Goal: Task Accomplishment & Management: Use online tool/utility

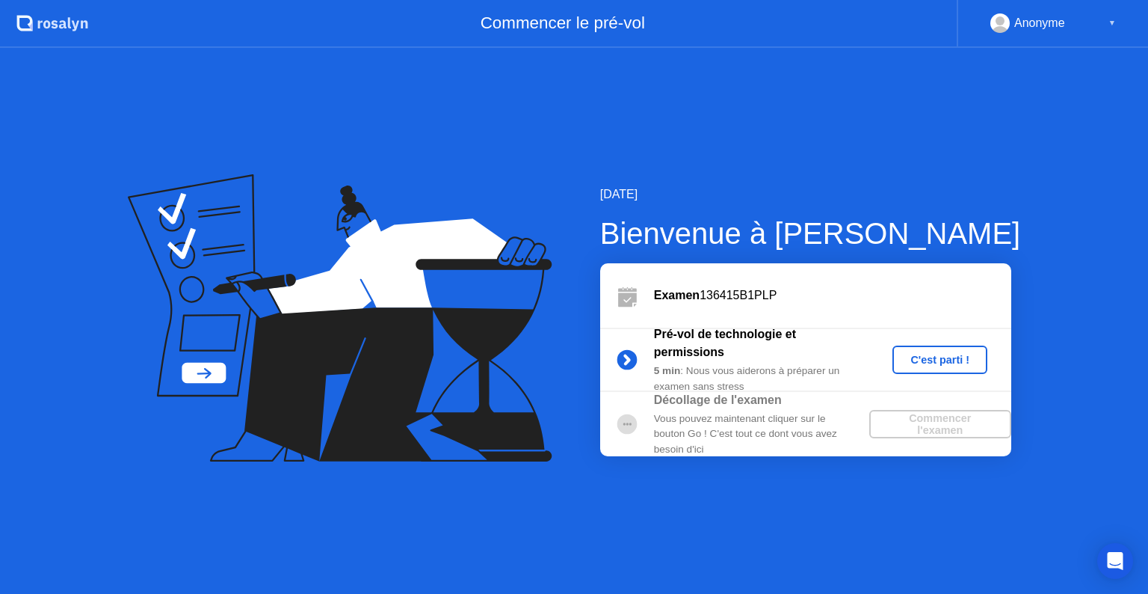
click at [933, 354] on div "C'est parti !" at bounding box center [940, 360] width 83 height 12
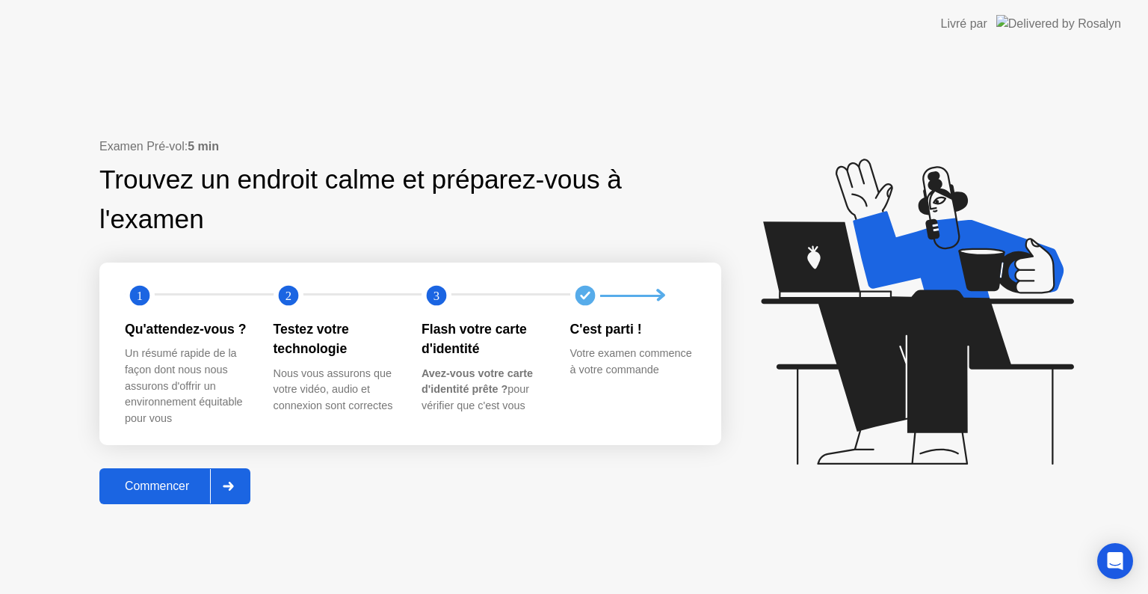
click at [233, 480] on div at bounding box center [228, 486] width 36 height 34
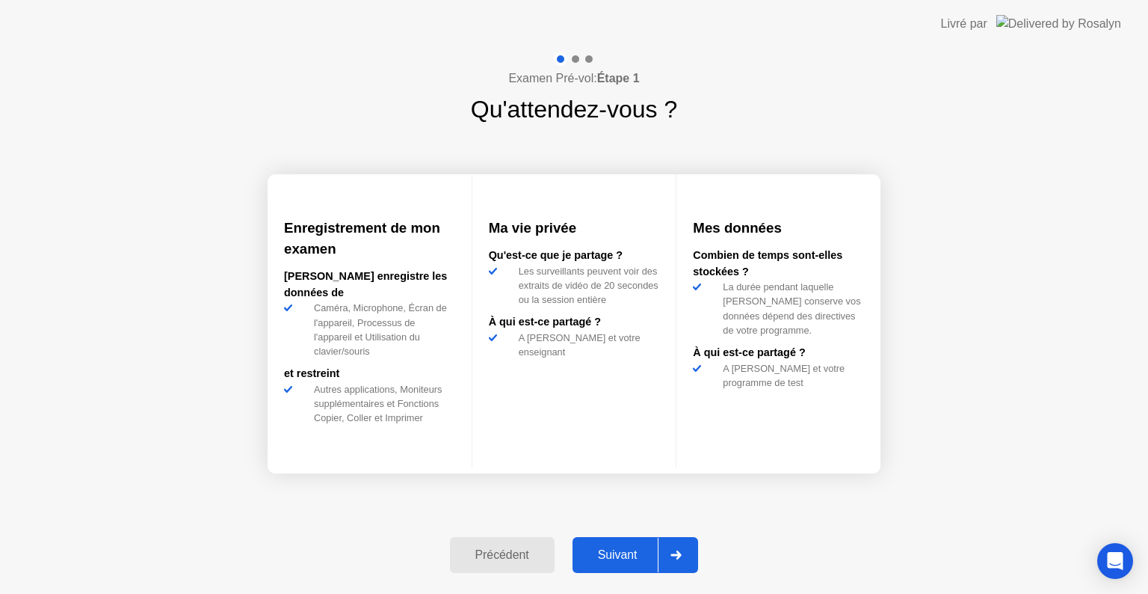
click at [682, 551] on icon at bounding box center [676, 554] width 11 height 9
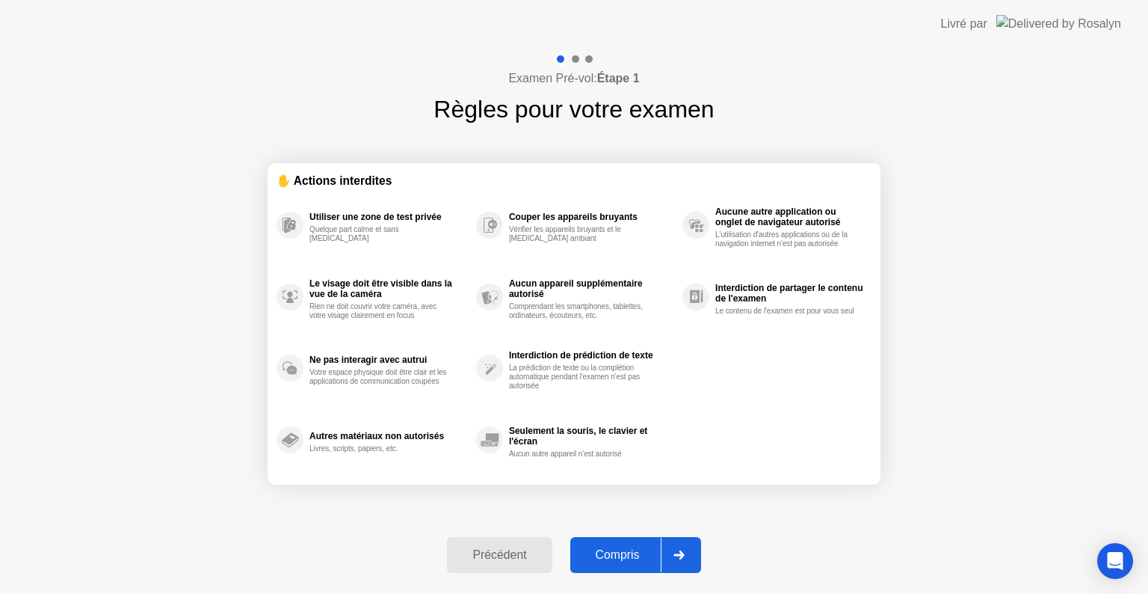
click at [683, 551] on icon at bounding box center [679, 554] width 10 height 9
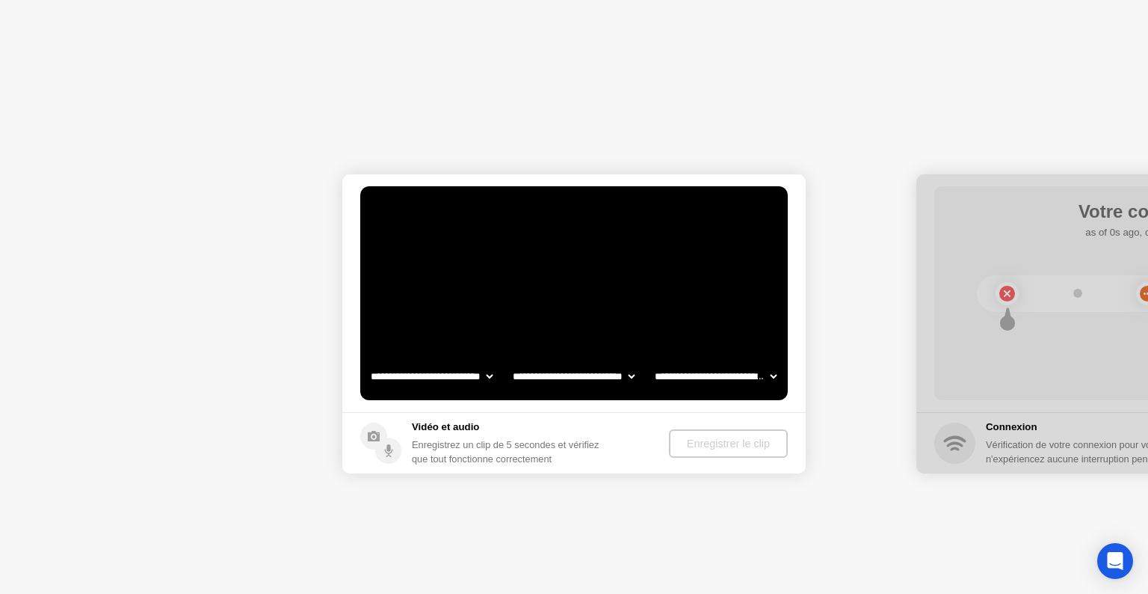
select select "**********"
select select "*******"
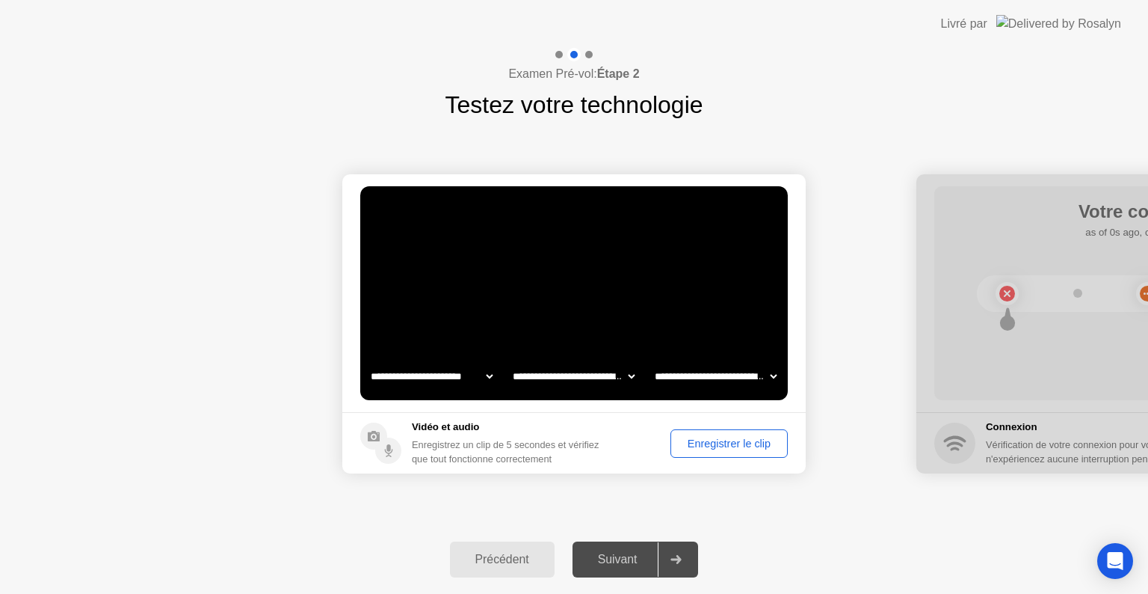
click at [726, 438] on div "Enregistrer le clip" at bounding box center [729, 443] width 107 height 12
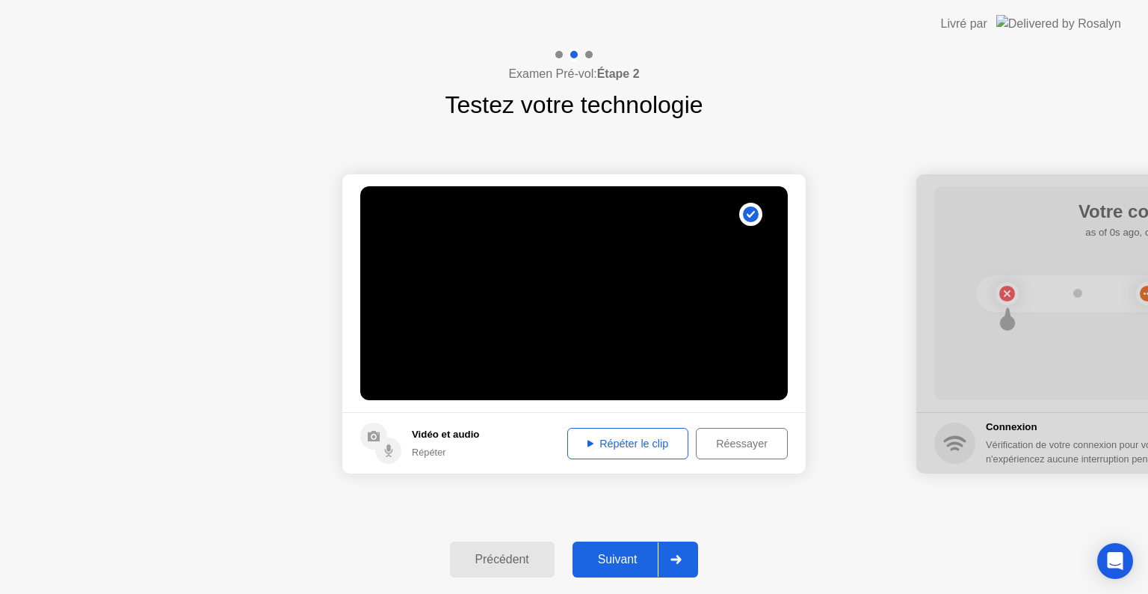
click at [684, 568] on div at bounding box center [676, 559] width 36 height 34
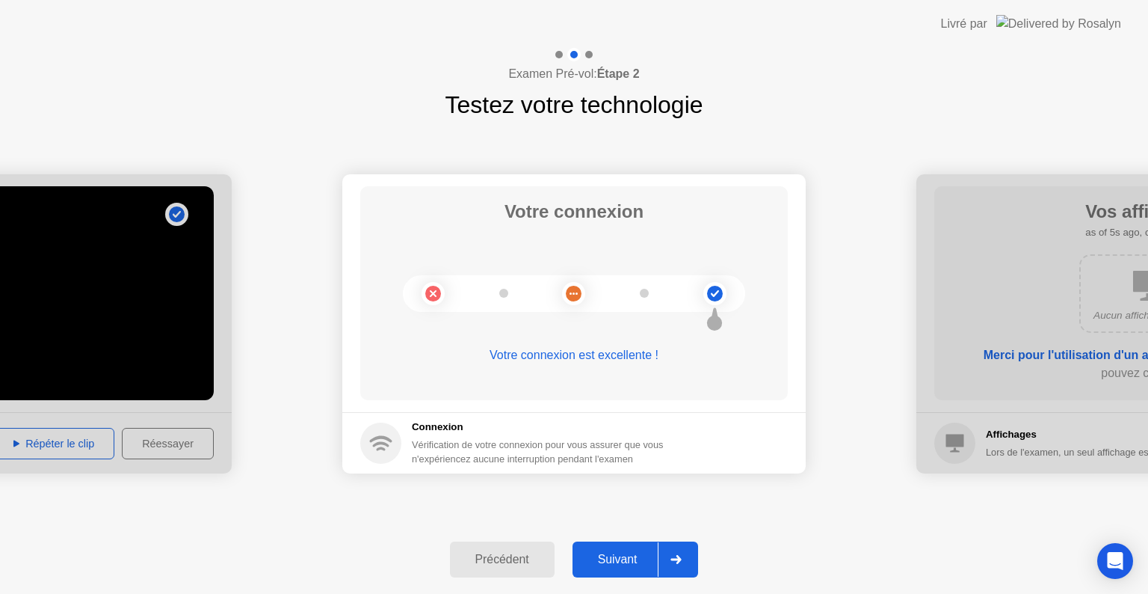
click at [684, 568] on div at bounding box center [676, 559] width 36 height 34
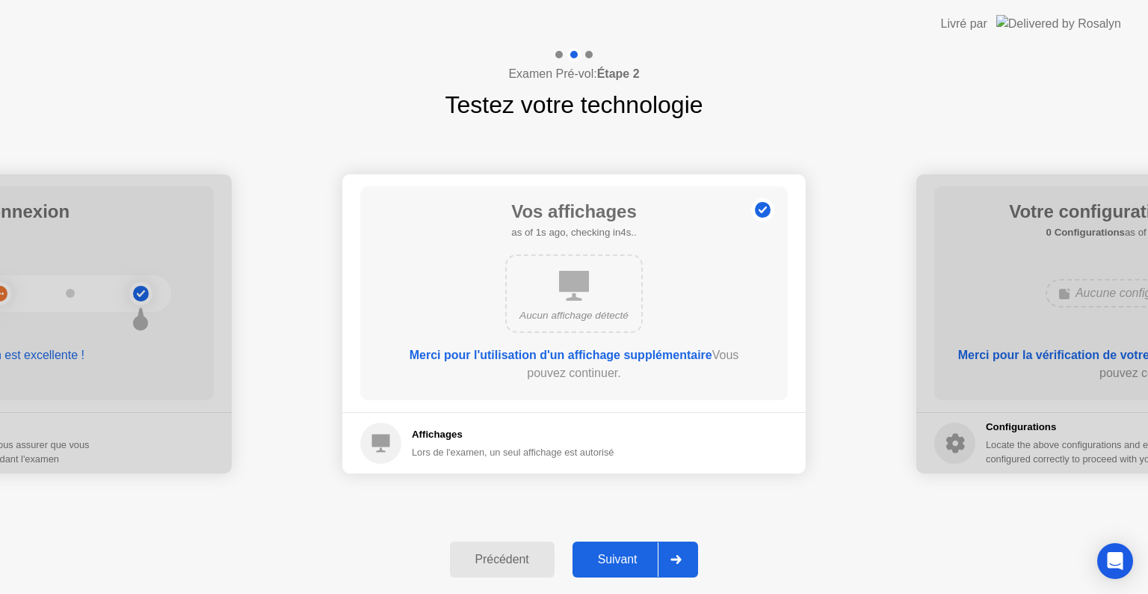
click at [678, 556] on icon at bounding box center [676, 559] width 11 height 9
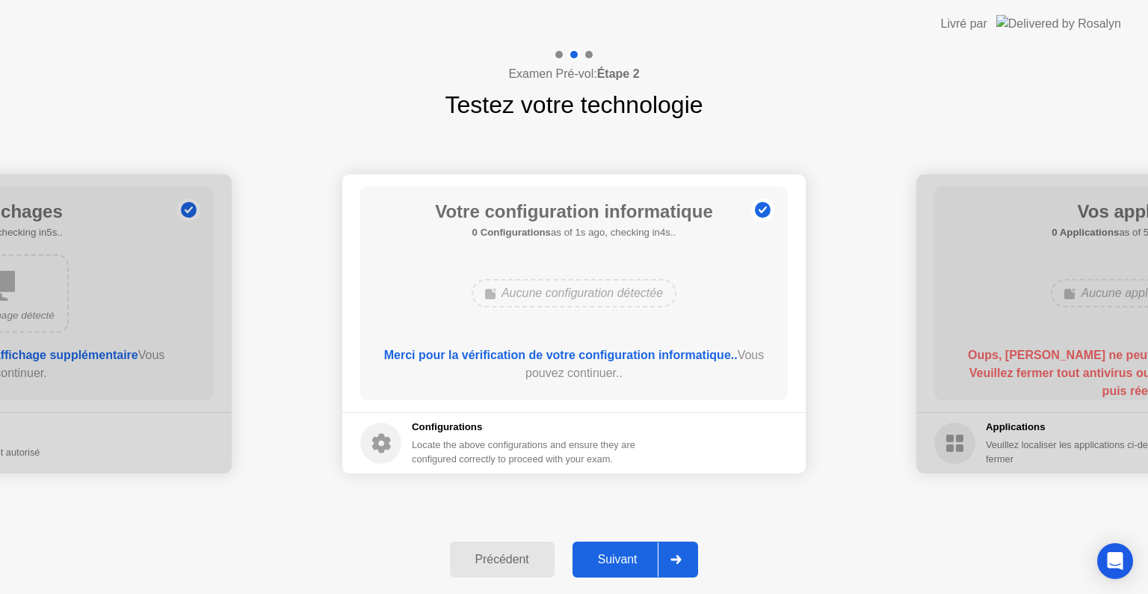
click at [678, 556] on icon at bounding box center [676, 559] width 11 height 9
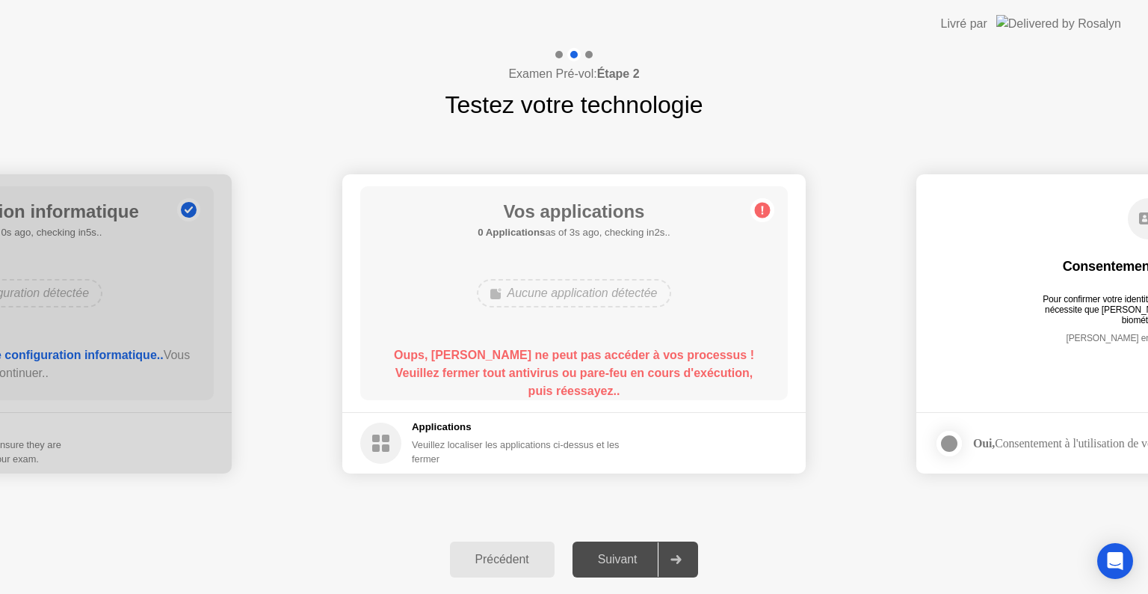
click at [767, 212] on circle at bounding box center [763, 211] width 16 height 16
click at [768, 218] on icon at bounding box center [763, 210] width 24 height 24
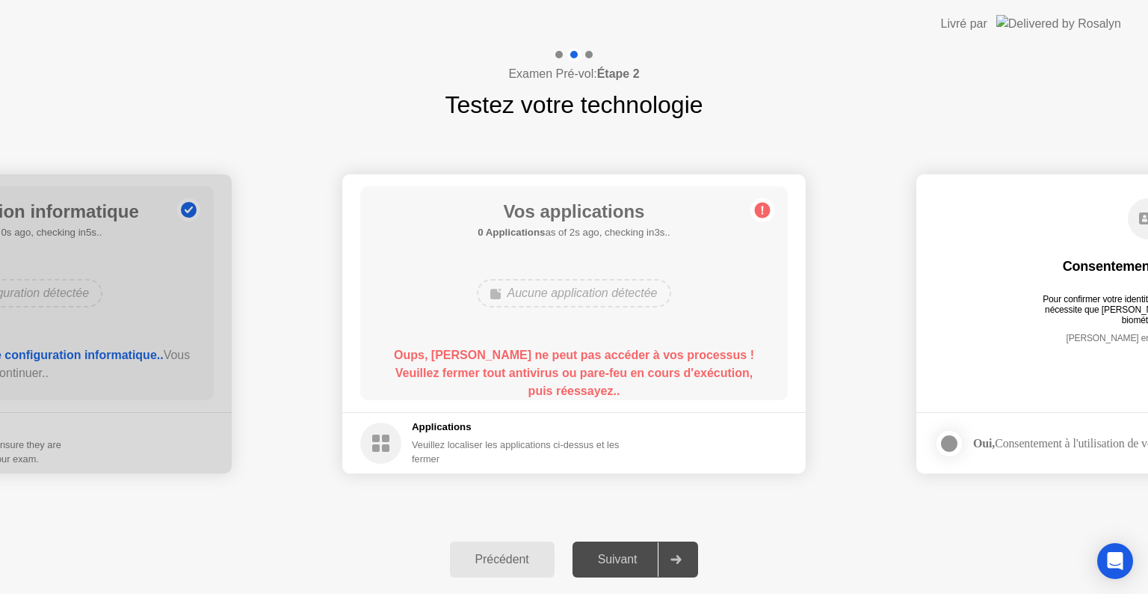
click at [687, 560] on div at bounding box center [676, 559] width 36 height 34
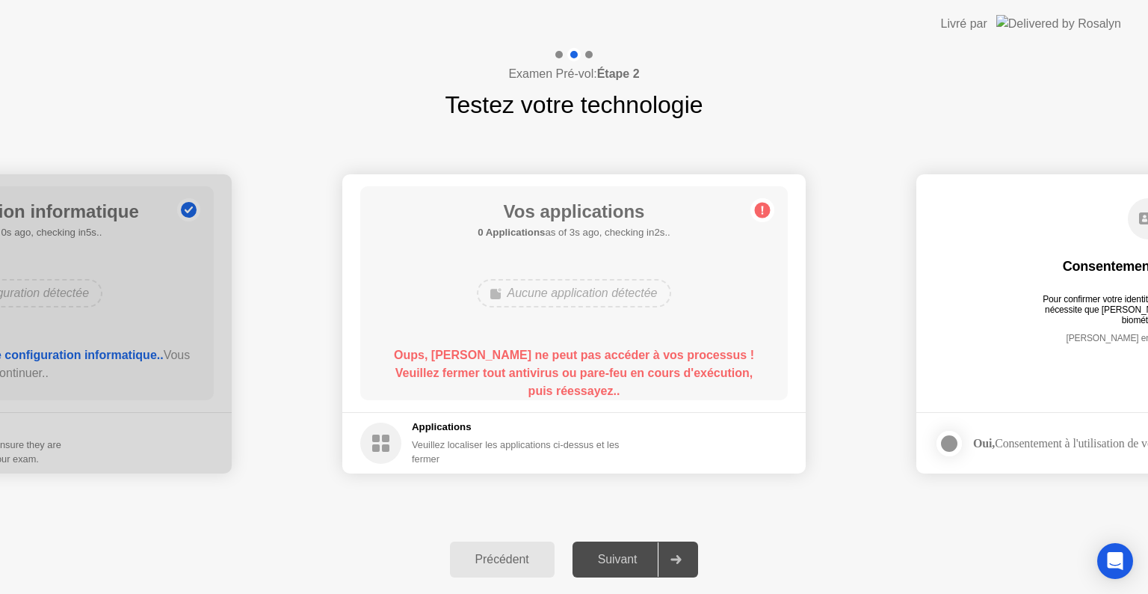
click at [687, 560] on div at bounding box center [676, 559] width 36 height 34
drag, startPoint x: 687, startPoint y: 560, endPoint x: 422, endPoint y: 272, distance: 391.5
click at [422, 272] on div "**********" at bounding box center [574, 321] width 1148 height 546
click at [606, 354] on b "Oups, [PERSON_NAME] ne peut pas accéder à vos processus ! Veuillez fermer tout …" at bounding box center [574, 372] width 360 height 49
